Goal: Entertainment & Leisure: Consume media (video, audio)

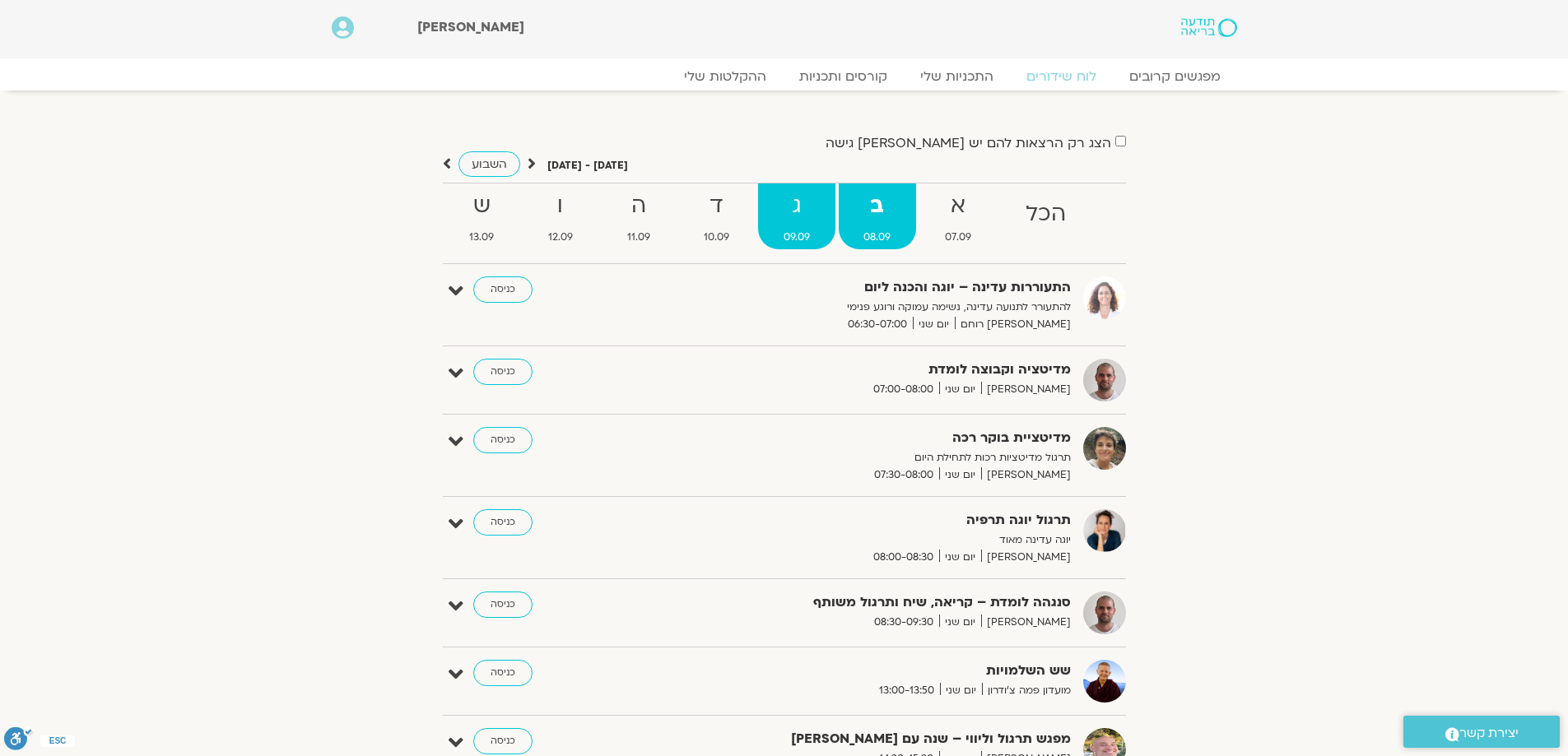
click at [798, 204] on strong "ג" at bounding box center [796, 206] width 77 height 37
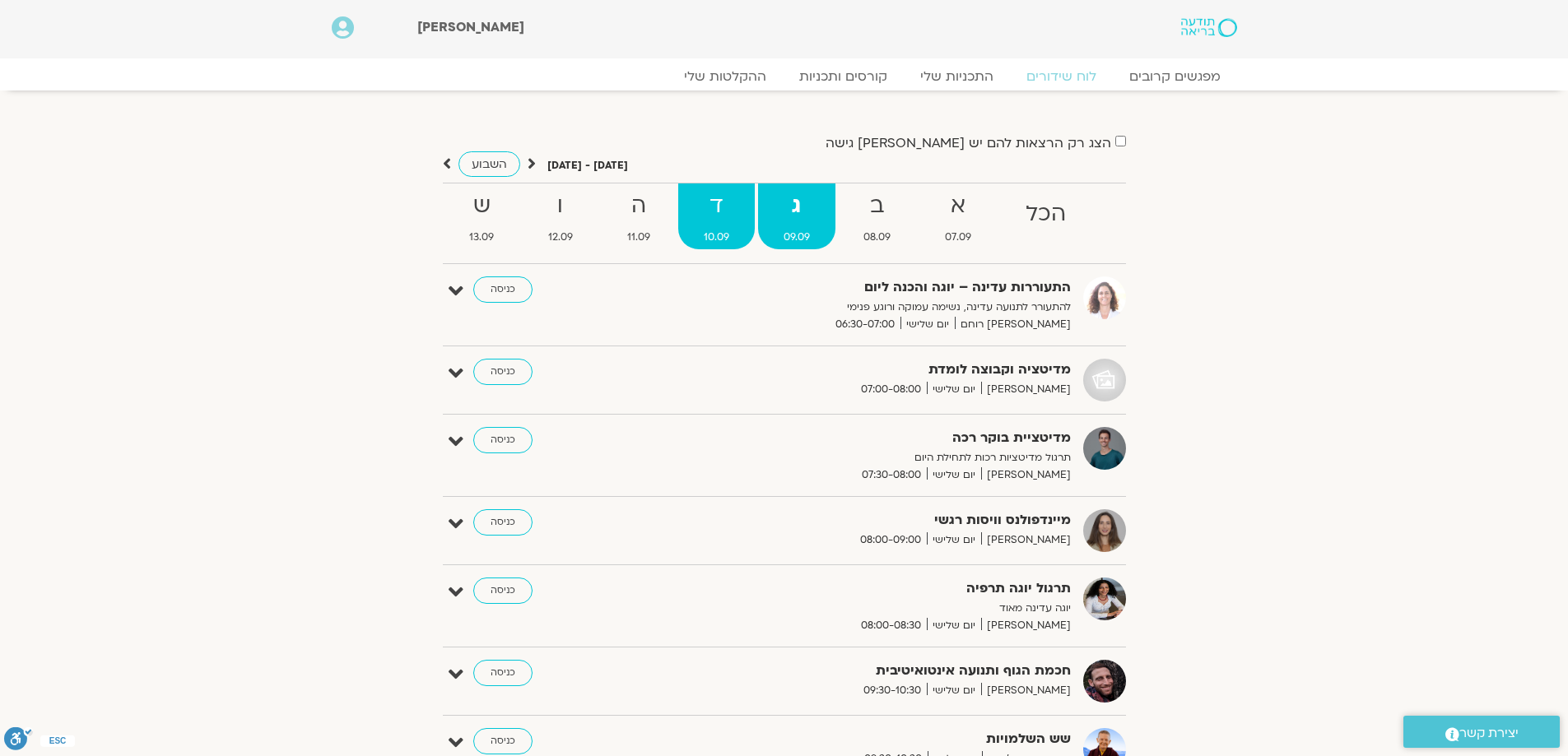
click at [719, 220] on strong "ד" at bounding box center [716, 206] width 77 height 37
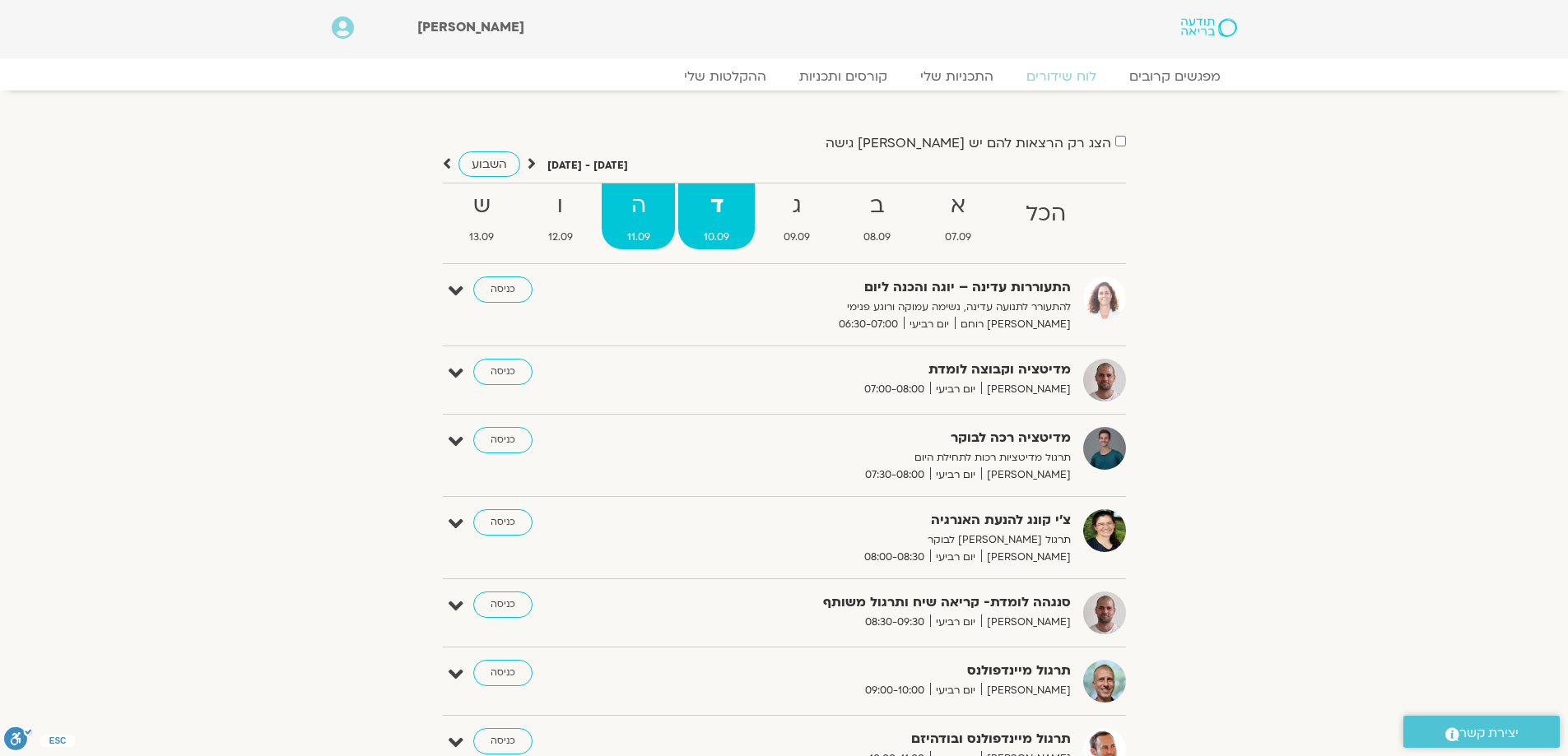
click at [647, 201] on strong "ה" at bounding box center [638, 206] width 74 height 37
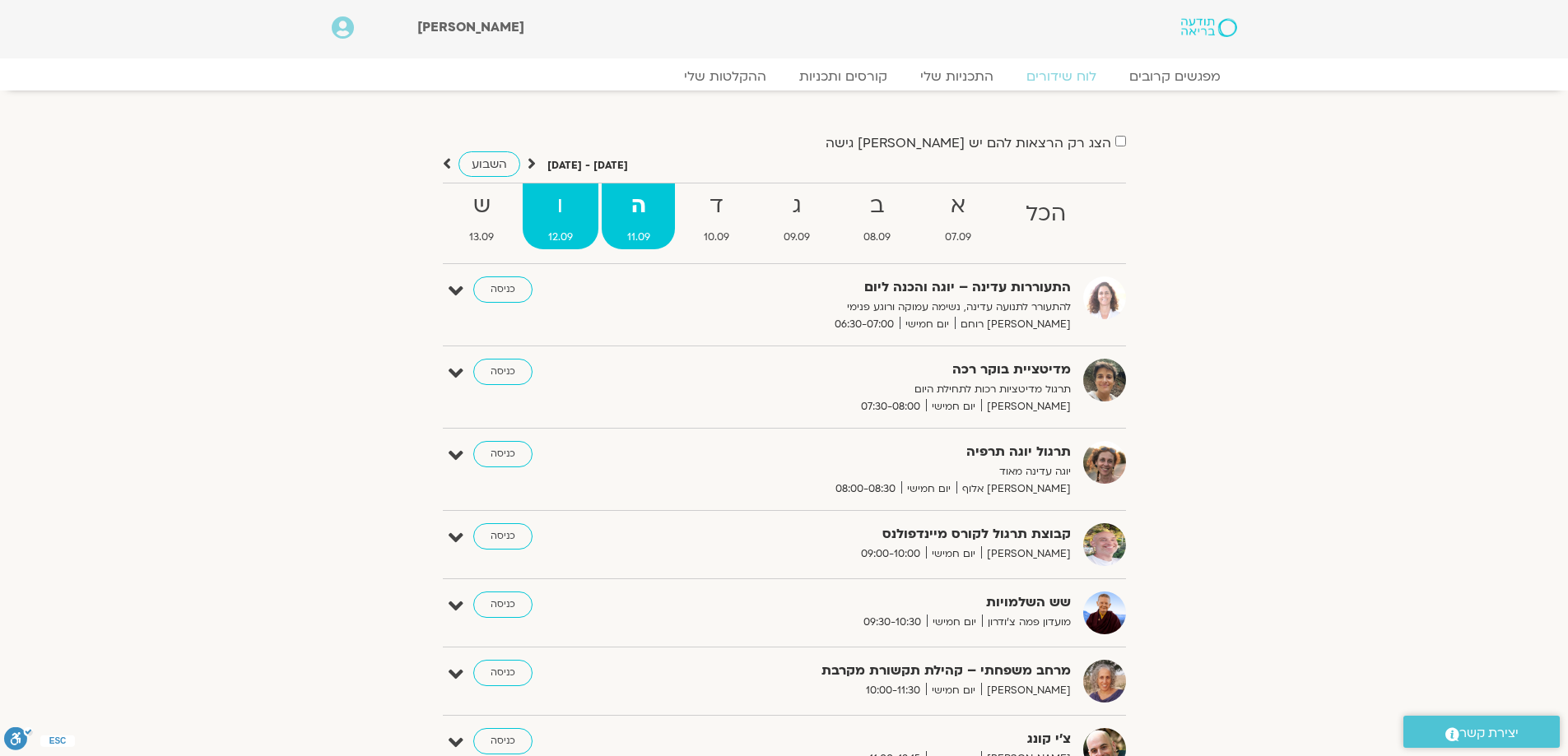
click at [557, 208] on strong "ו" at bounding box center [561, 206] width 76 height 37
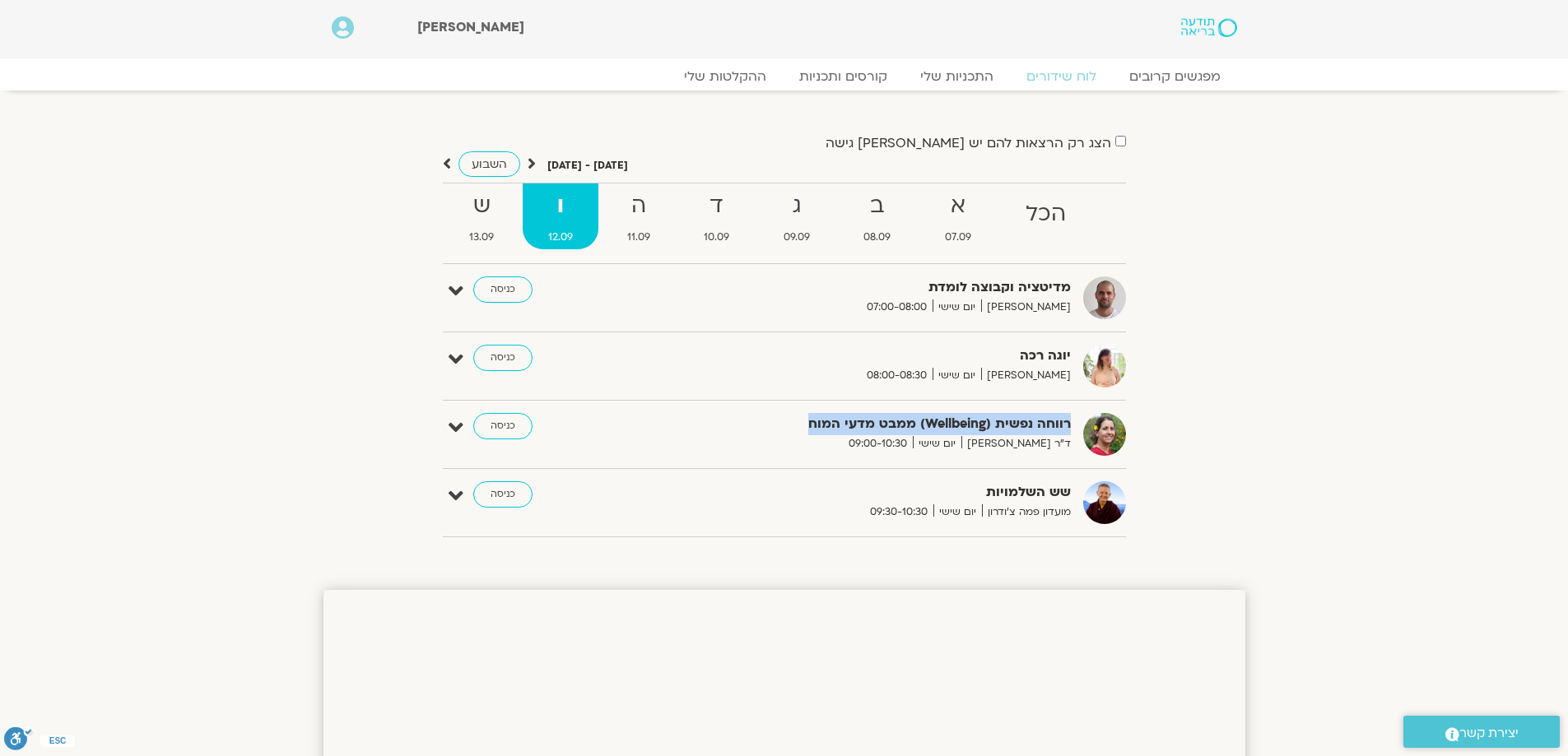
drag, startPoint x: 1070, startPoint y: 421, endPoint x: 812, endPoint y: 429, distance: 258.1
click at [812, 429] on strong "רווחה נפשית (Wellbeing) ממבט מדעי המוח" at bounding box center [869, 424] width 403 height 22
copy strong "רווחה נפשית (Wellbeing) ממבט מדעי המוח"
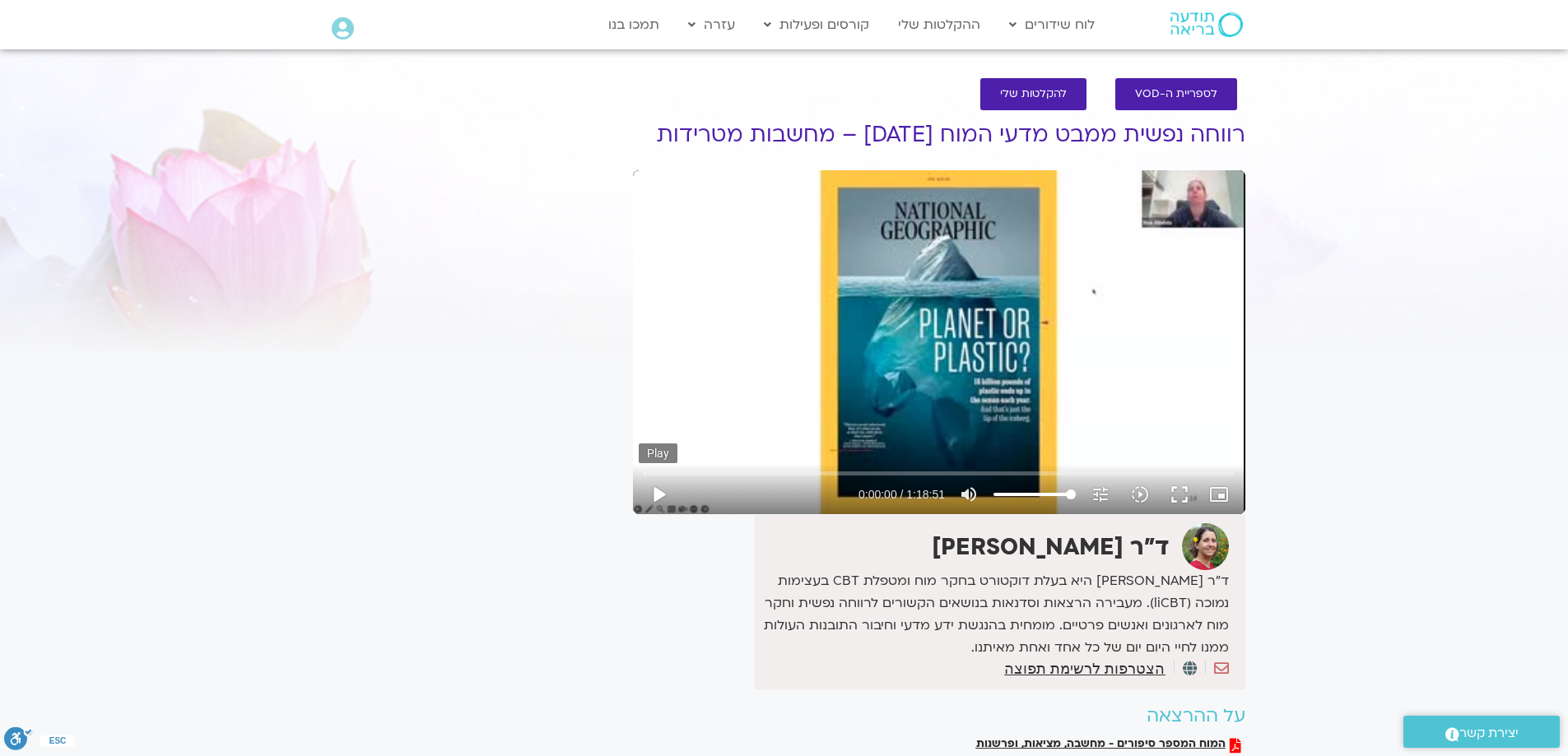
click at [655, 494] on button "play_arrow" at bounding box center [658, 494] width 40 height 40
click at [656, 495] on button "pause" at bounding box center [658, 494] width 40 height 40
type input "26.817275"
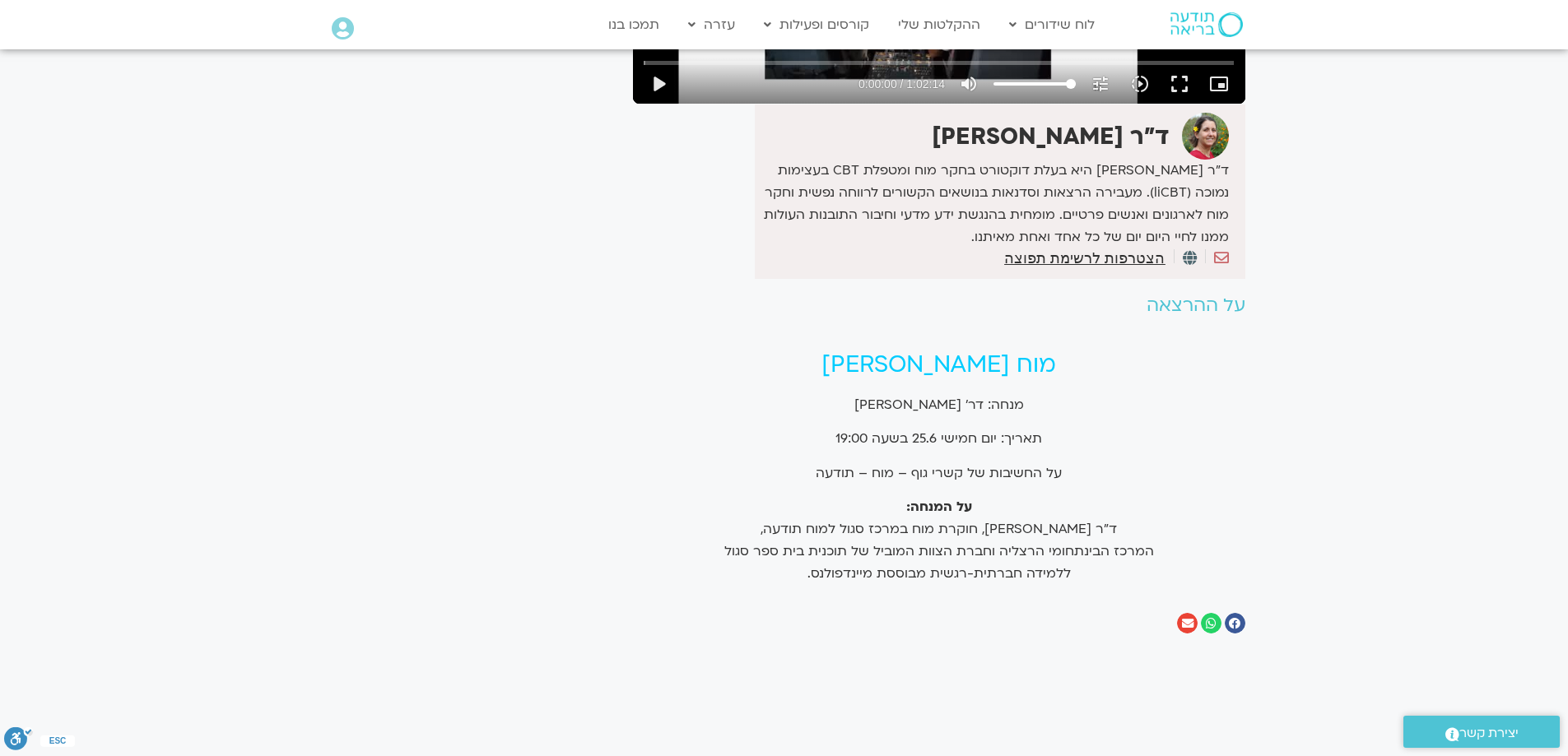
scroll to position [411, 0]
